Goal: Task Accomplishment & Management: Use online tool/utility

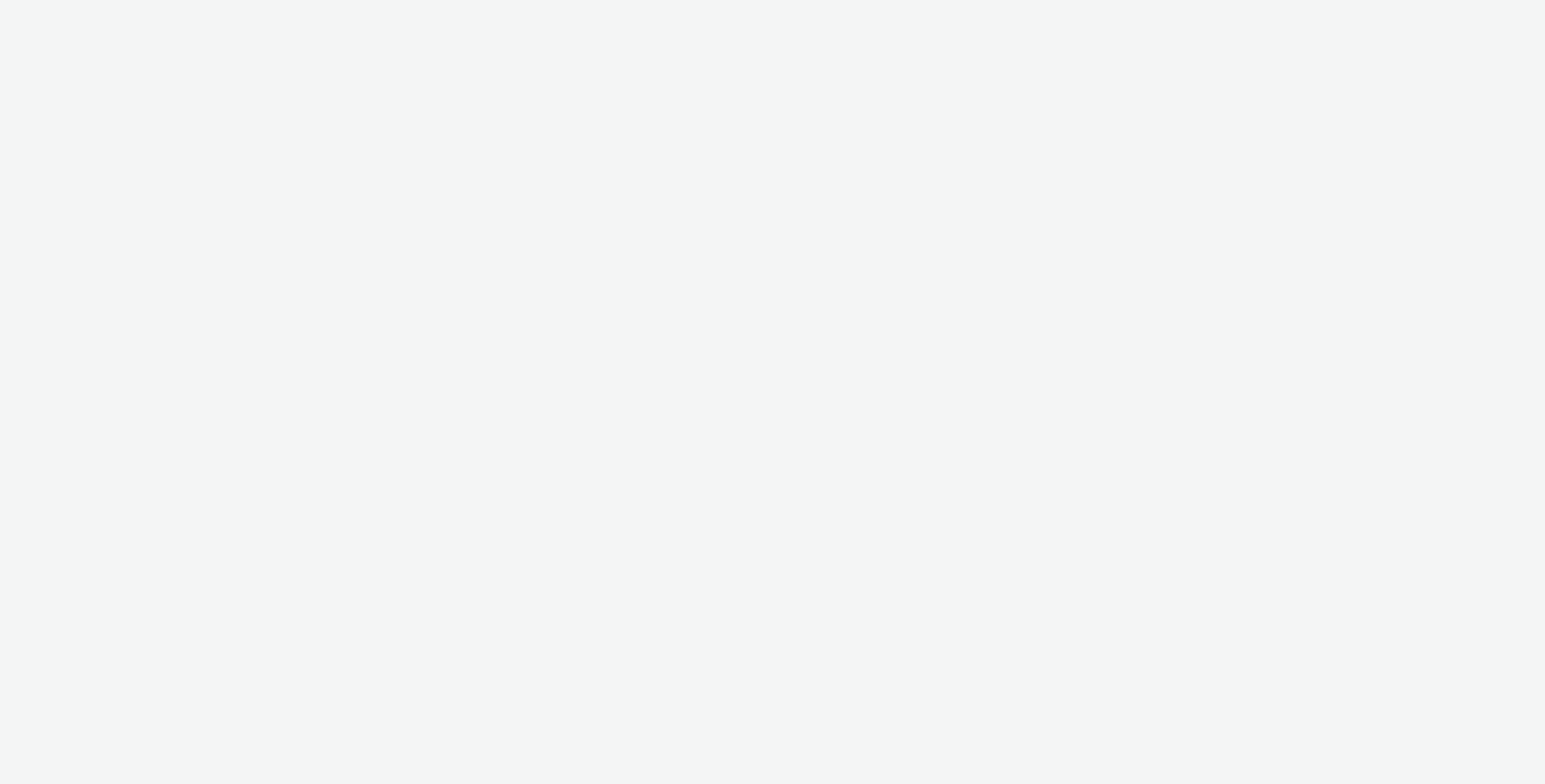
select select "e7879530-04a6-46b3-abb7-d0484ceeb44a"
select select "8ae2b5af-cfe4-4fc9-98bf-9bae6fcd61d0"
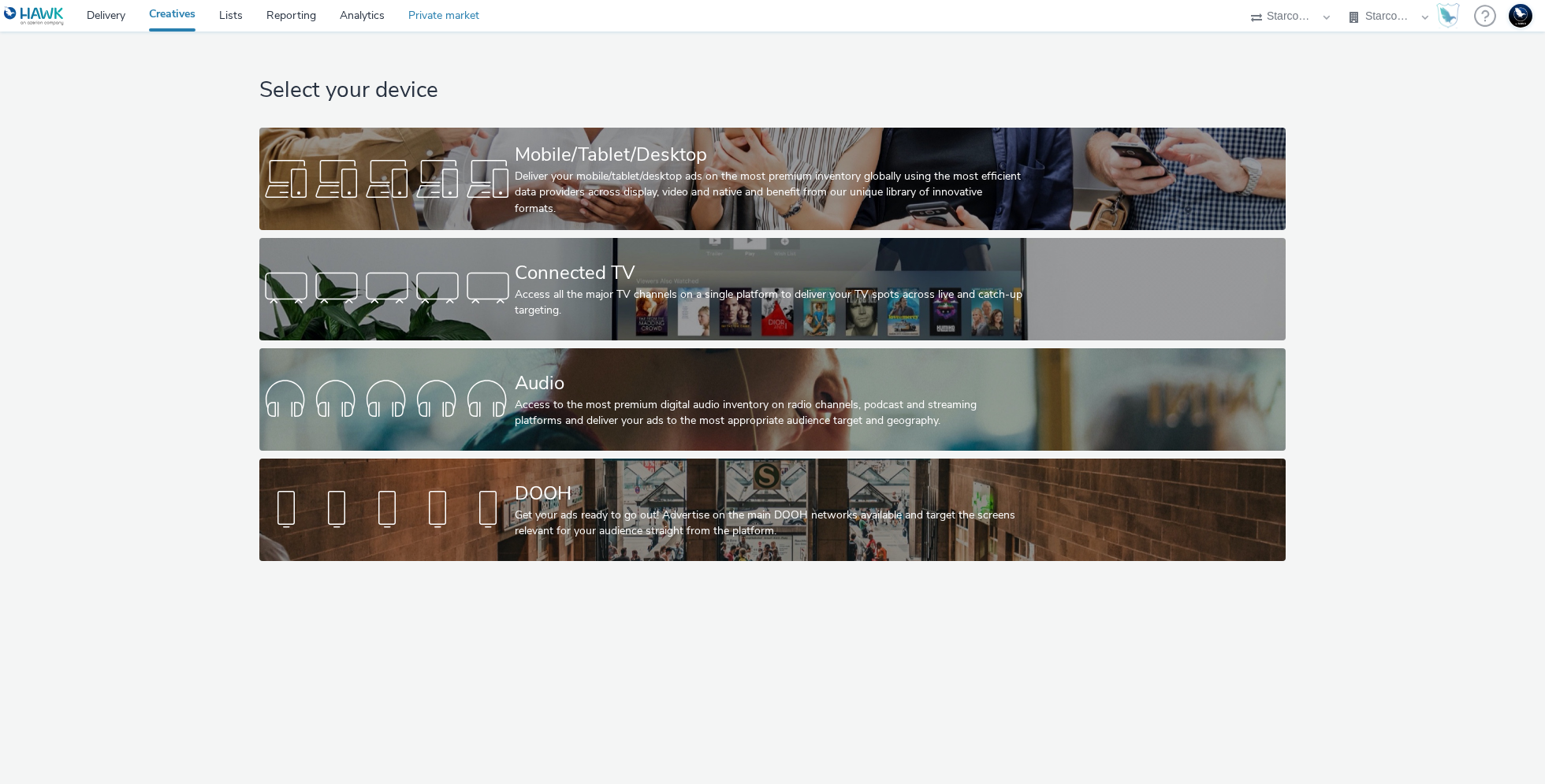
click at [448, 14] on link "Private market" at bounding box center [444, 15] width 94 height 31
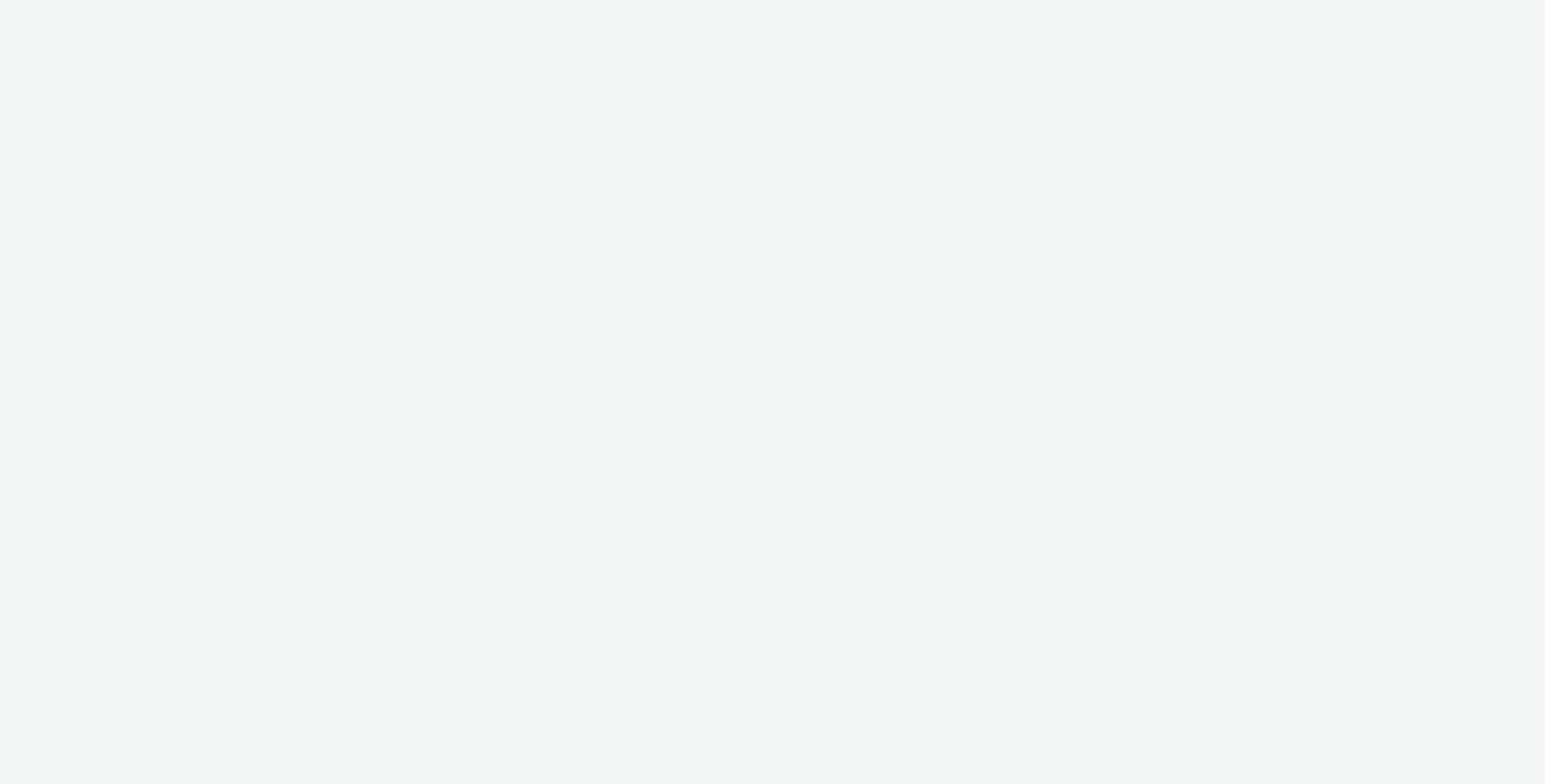
select select "e7879530-04a6-46b3-abb7-d0484ceeb44a"
select select "8ae2b5af-cfe4-4fc9-98bf-9bae6fcd61d0"
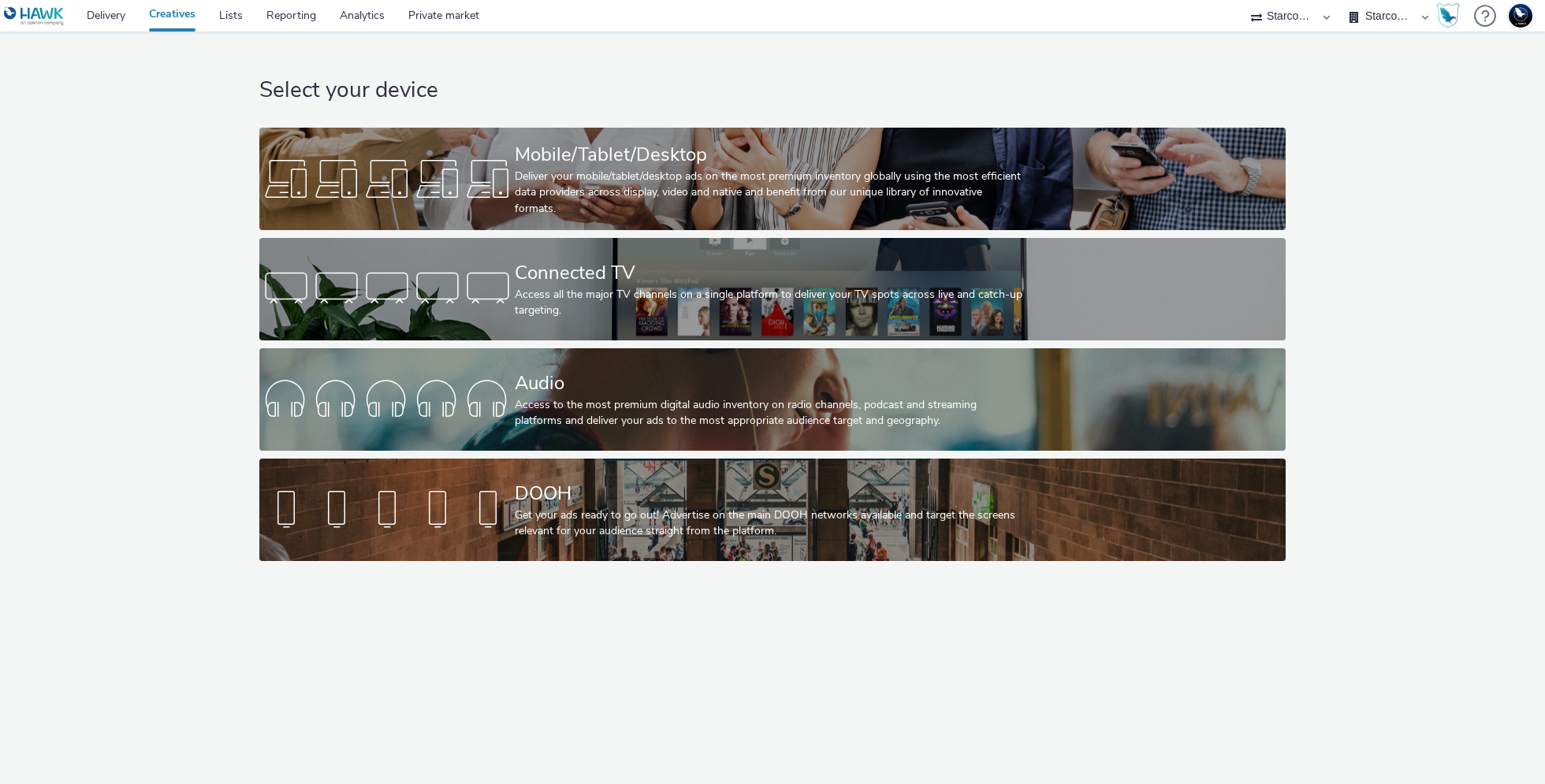
click at [919, 654] on div "Select your device Mobile/Tablet/Desktop Deliver your mobile/tablet/desktop ads…" at bounding box center [772, 407] width 1545 height 752
click at [942, 663] on div "Select your device Mobile/Tablet/Desktop Deliver your mobile/tablet/desktop ads…" at bounding box center [772, 407] width 1545 height 752
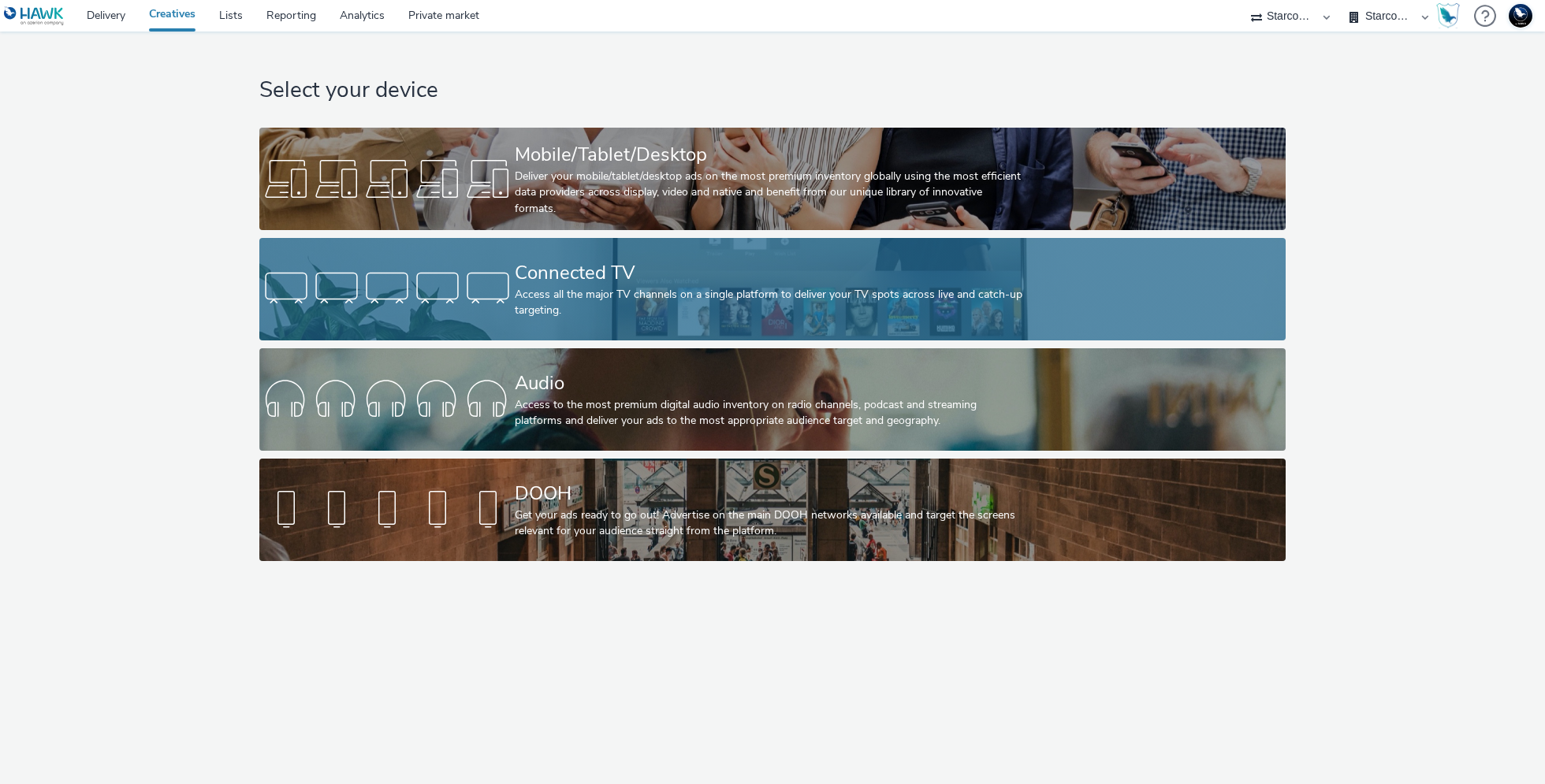
click at [617, 285] on div "Connected TV" at bounding box center [770, 273] width 510 height 28
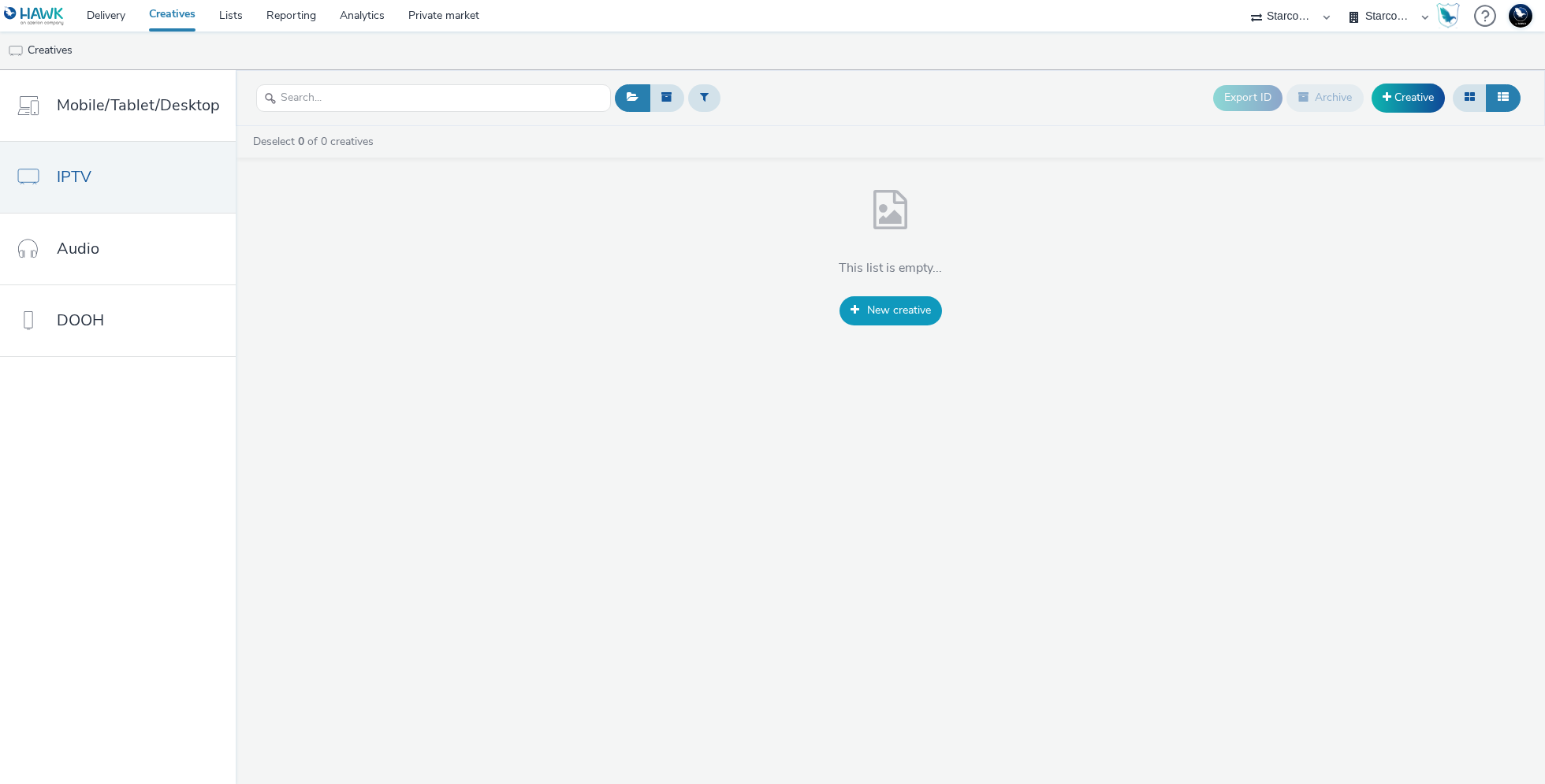
click at [904, 313] on span "New creative" at bounding box center [899, 310] width 64 height 15
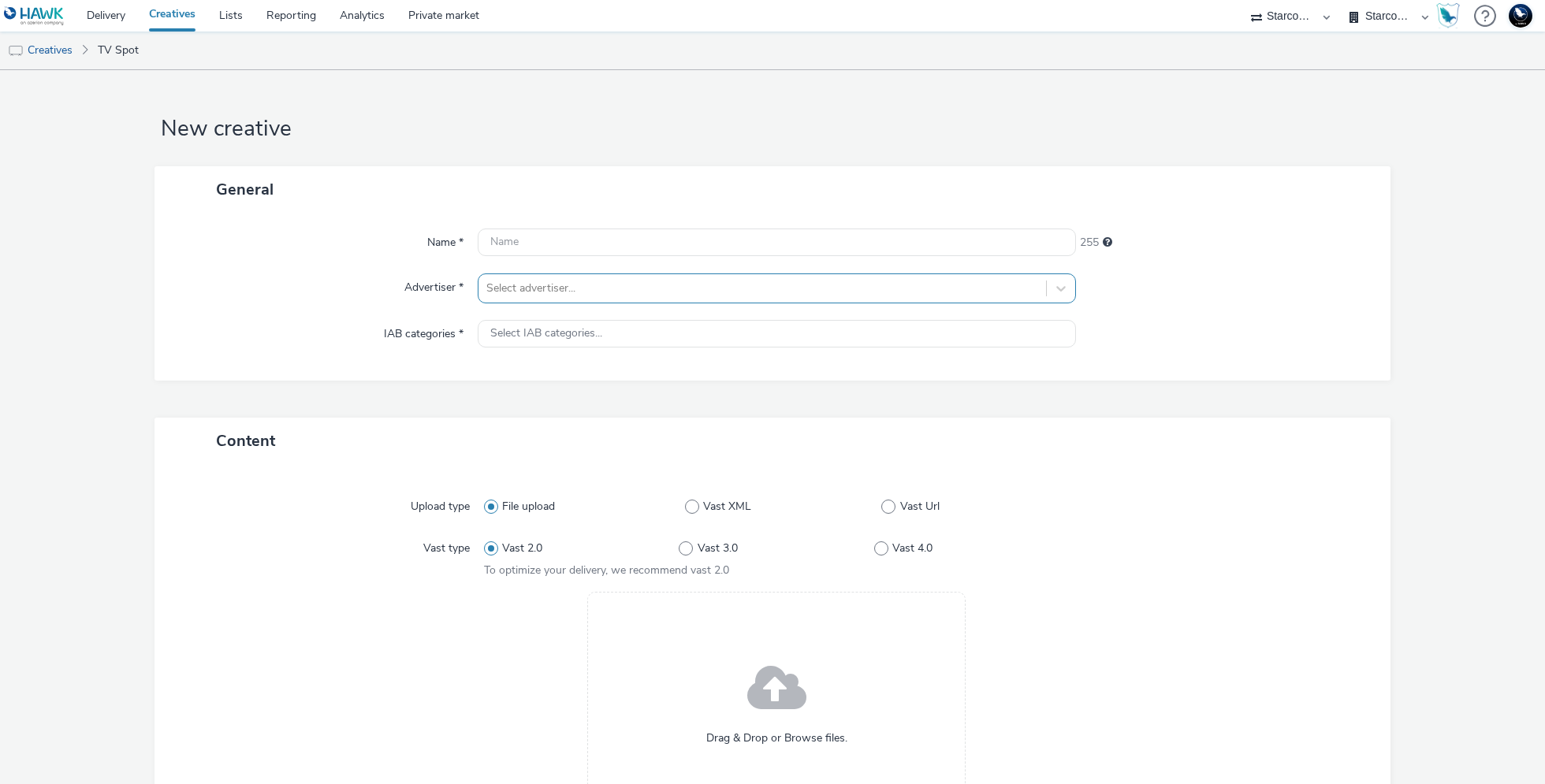
click at [541, 296] on div at bounding box center [762, 289] width 552 height 19
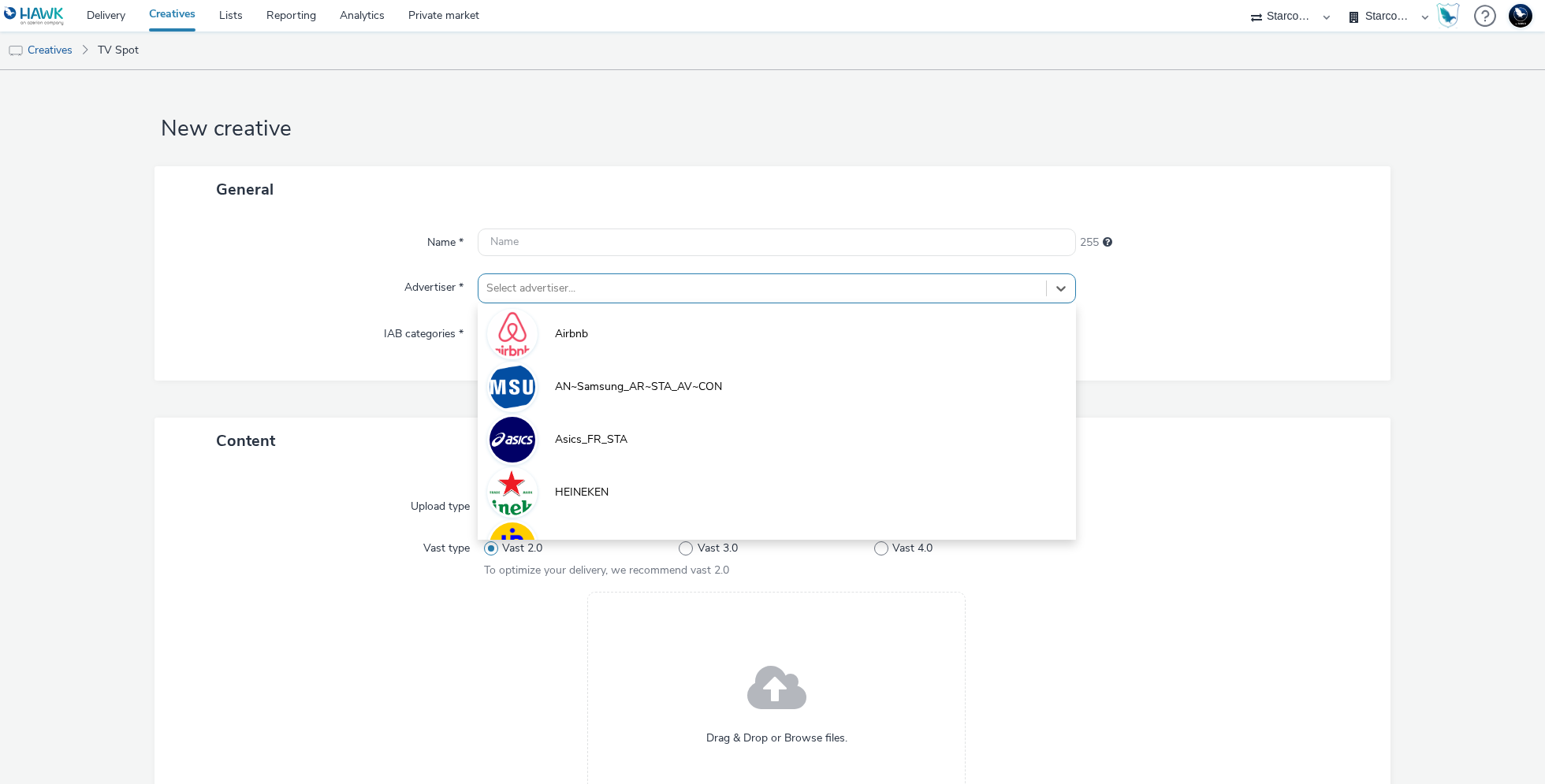
click at [693, 145] on form "New creative General Name * 255 Advertiser * option Airbnb focused, 1 of 10. 10…" at bounding box center [772, 549] width 1545 height 957
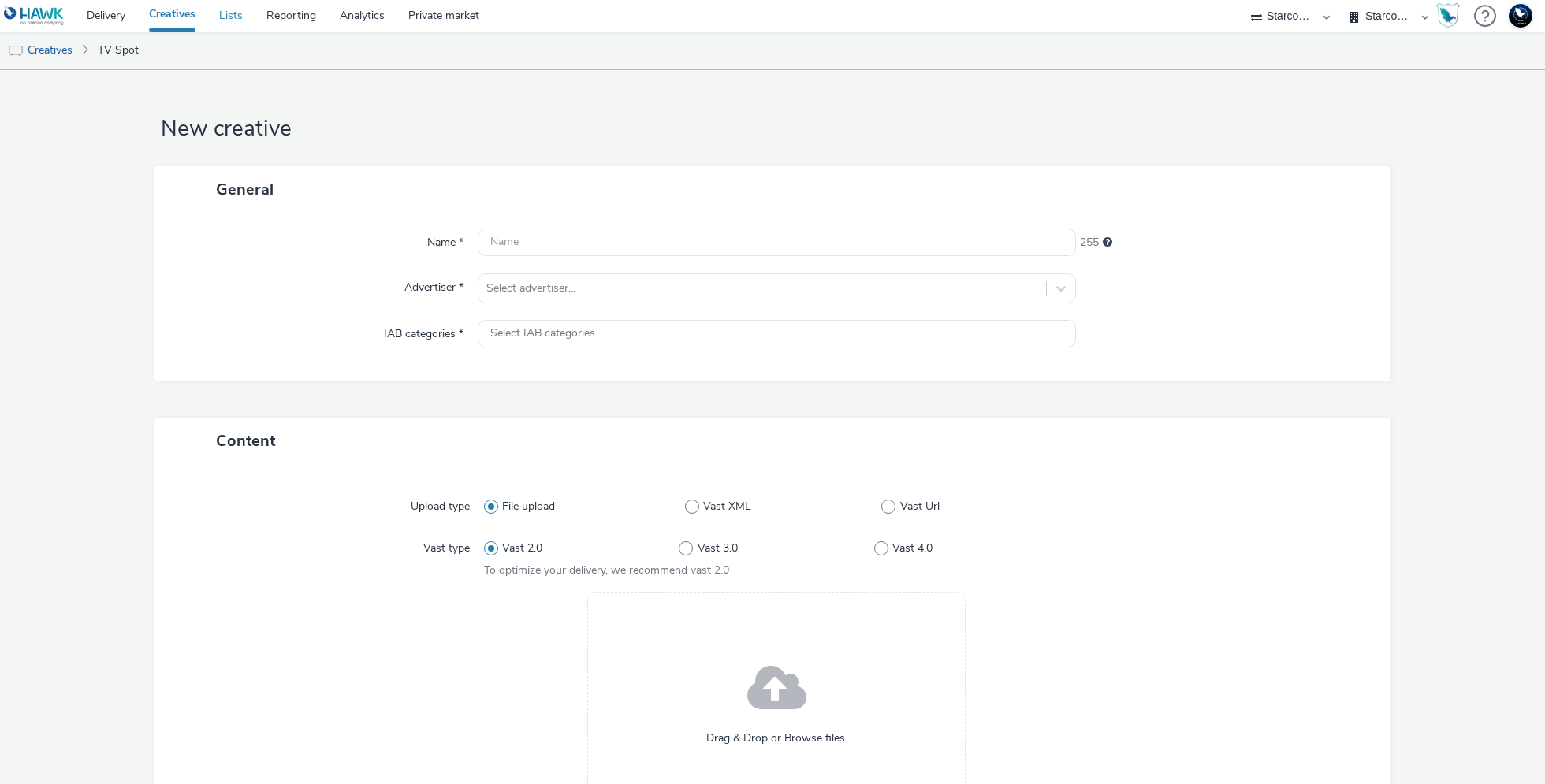
click at [240, 24] on link "Lists" at bounding box center [230, 15] width 47 height 31
